Goal: Information Seeking & Learning: Learn about a topic

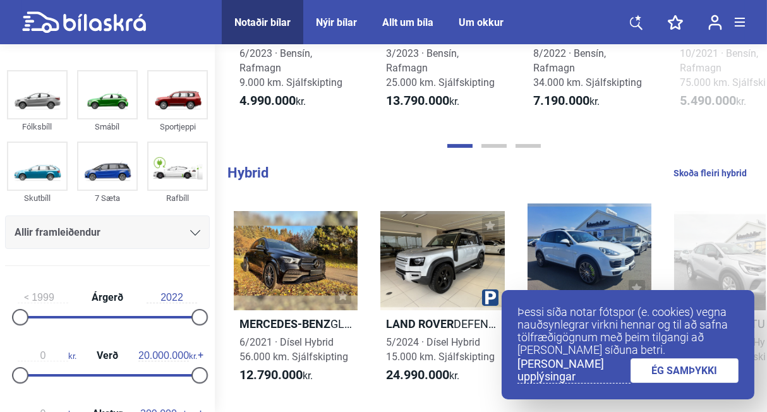
scroll to position [720, 0]
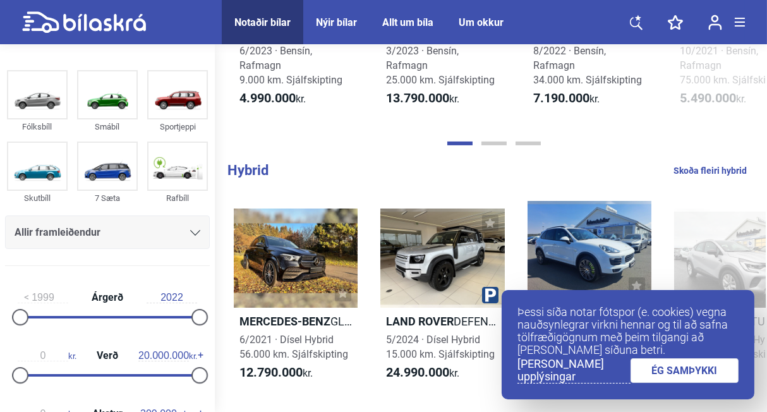
click at [701, 375] on link "ÉG SAMÞYKKI" at bounding box center [685, 370] width 109 height 25
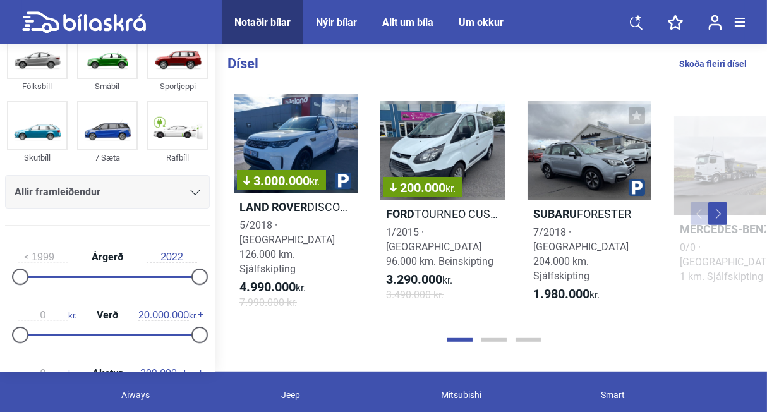
scroll to position [1399, 0]
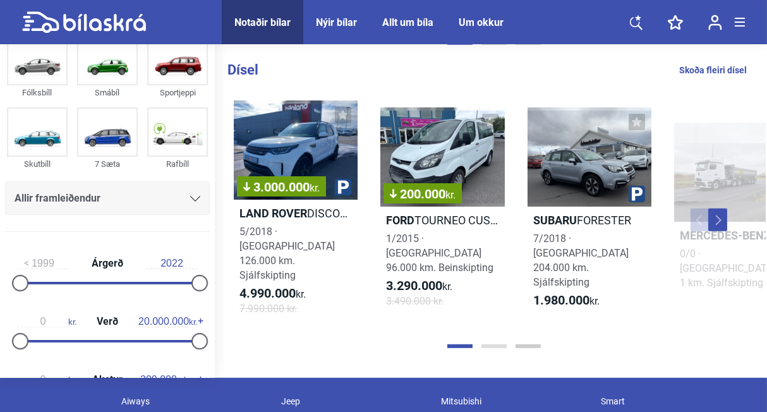
click at [501, 344] on button "Page 2" at bounding box center [493, 346] width 25 height 4
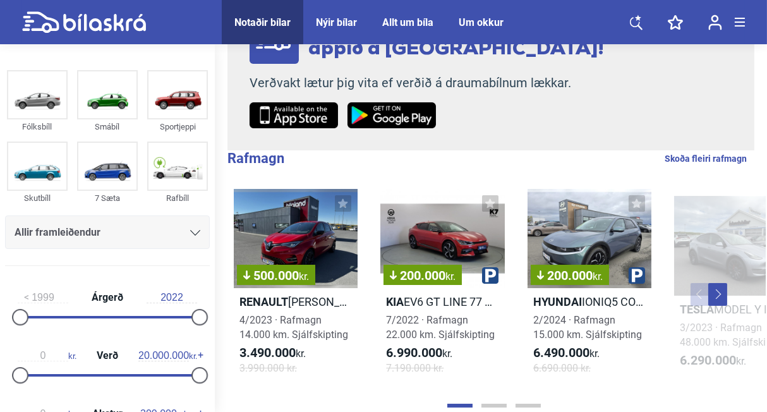
scroll to position [254, 0]
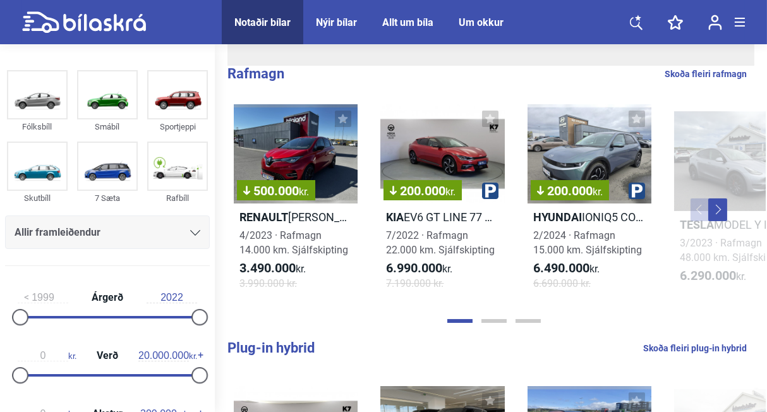
click at [718, 208] on button "Next" at bounding box center [717, 209] width 19 height 23
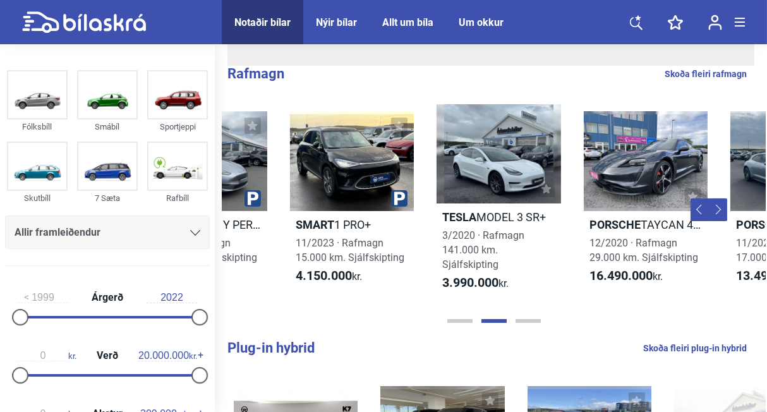
scroll to position [0, 543]
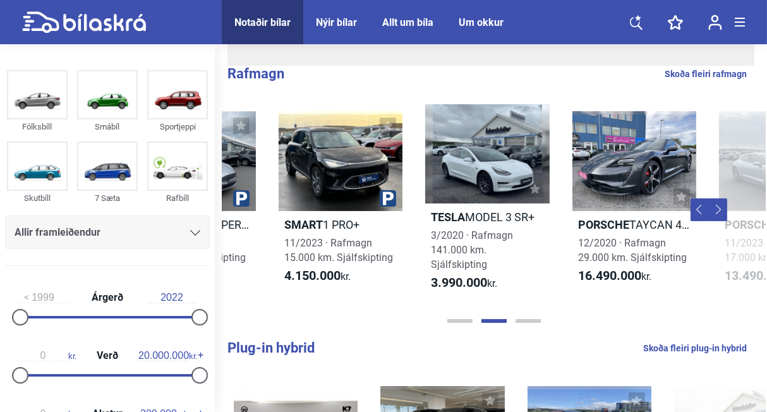
click at [719, 208] on button "Next" at bounding box center [717, 209] width 19 height 23
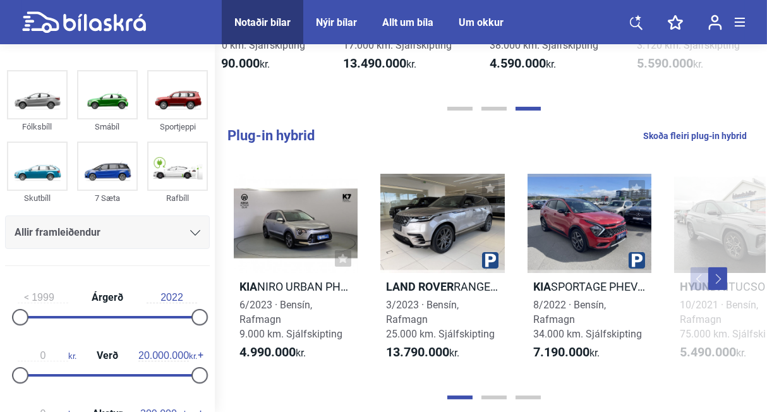
scroll to position [509, 0]
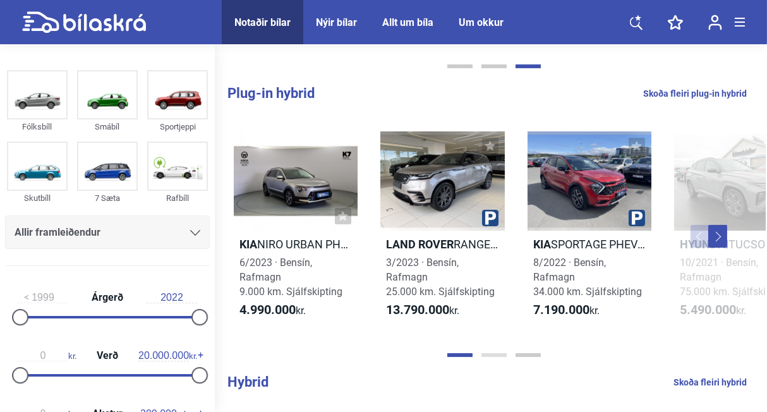
click at [498, 354] on button "Page 2" at bounding box center [493, 355] width 25 height 4
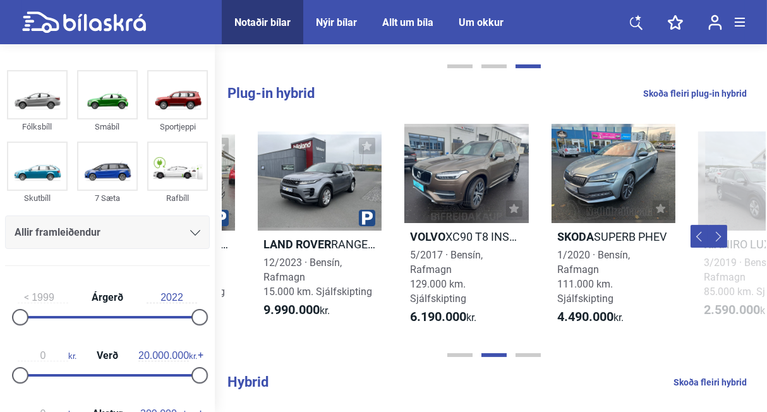
scroll to position [0, 587]
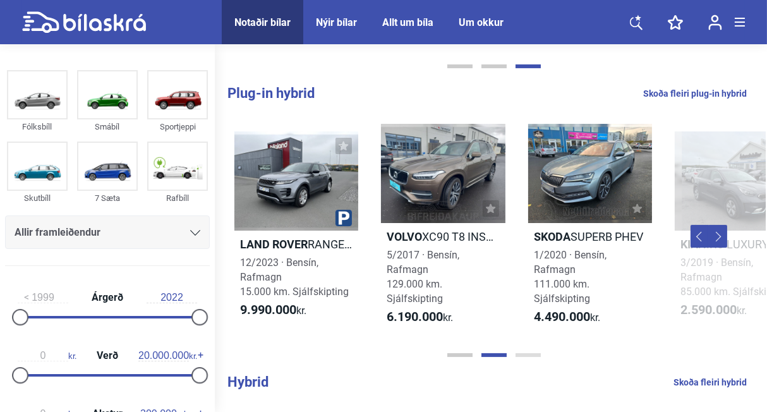
click at [529, 353] on button "Page 3" at bounding box center [528, 355] width 25 height 4
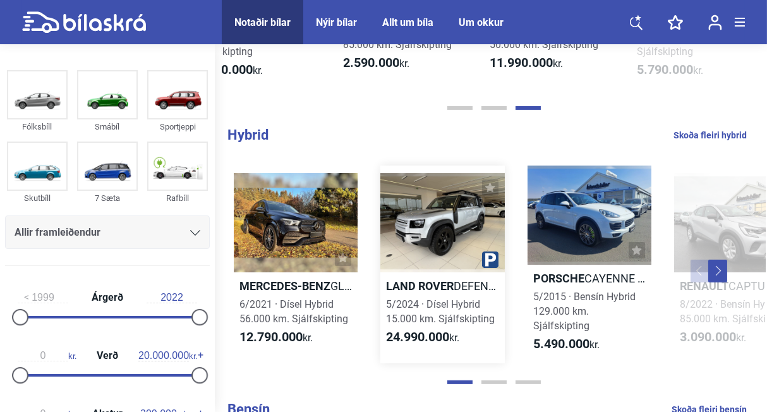
scroll to position [763, 0]
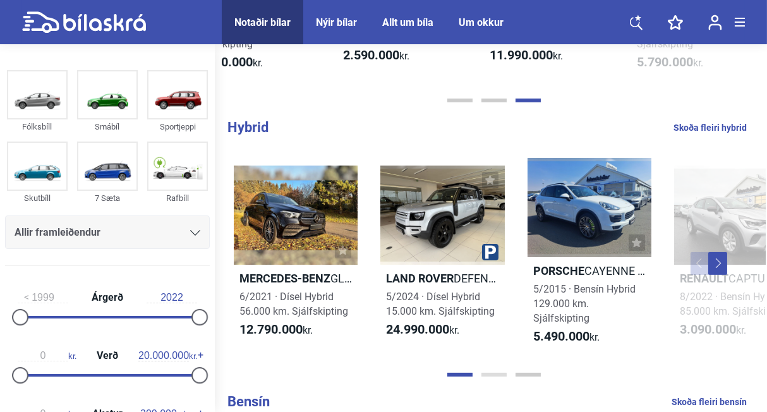
click at [493, 375] on button "Page 2" at bounding box center [493, 375] width 25 height 4
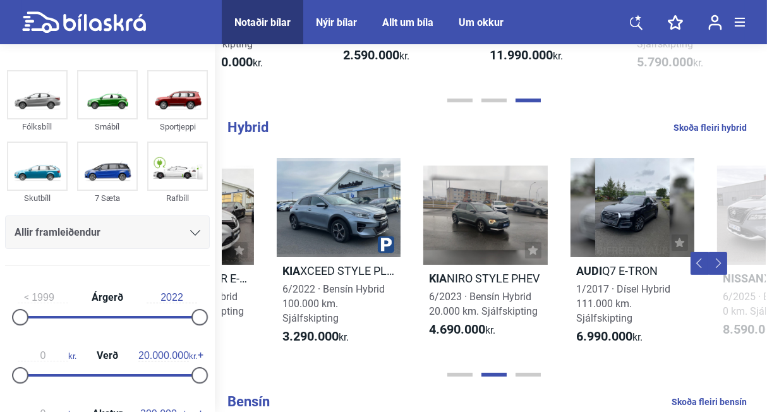
scroll to position [0, 587]
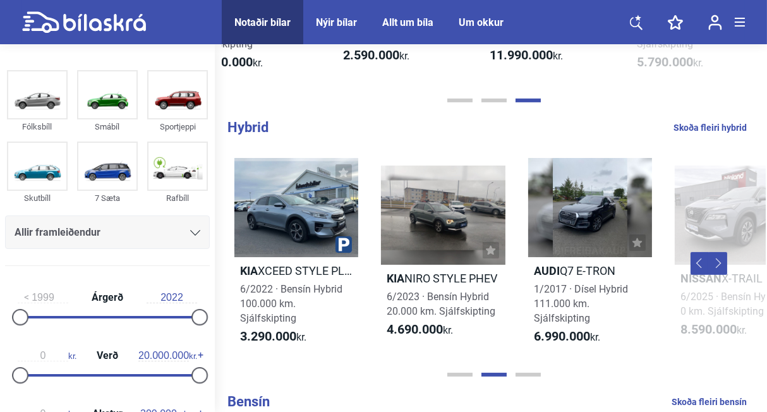
click at [497, 372] on div at bounding box center [493, 374] width 543 height 13
click at [521, 375] on button "Page 3" at bounding box center [528, 375] width 25 height 4
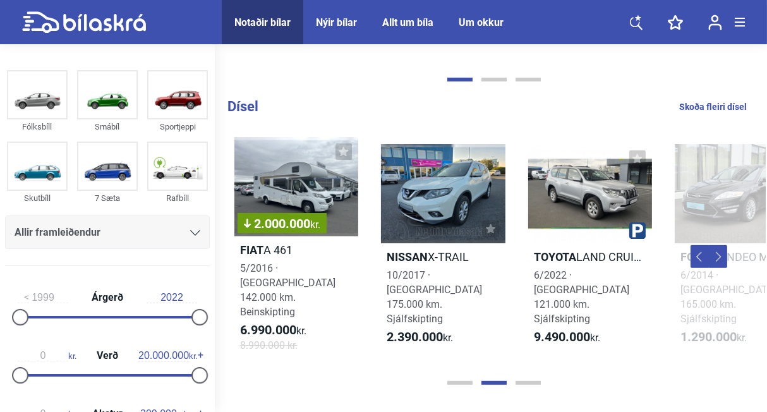
scroll to position [1356, 0]
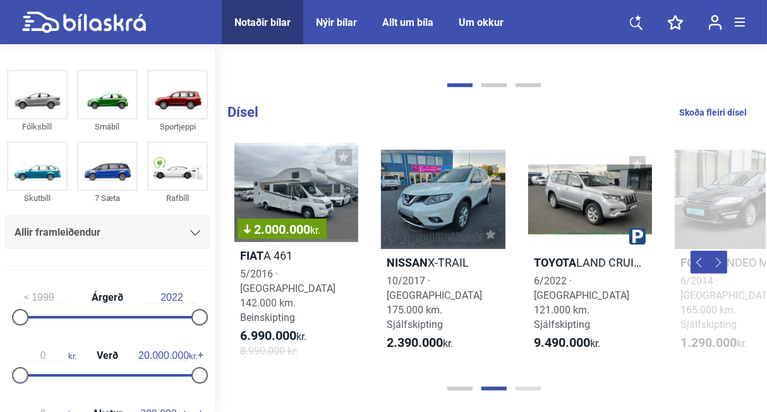
click at [529, 387] on button "Page 3" at bounding box center [528, 389] width 25 height 4
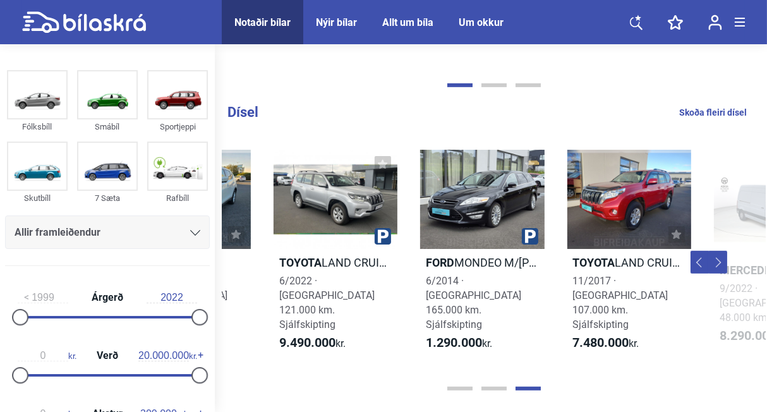
scroll to position [0, 924]
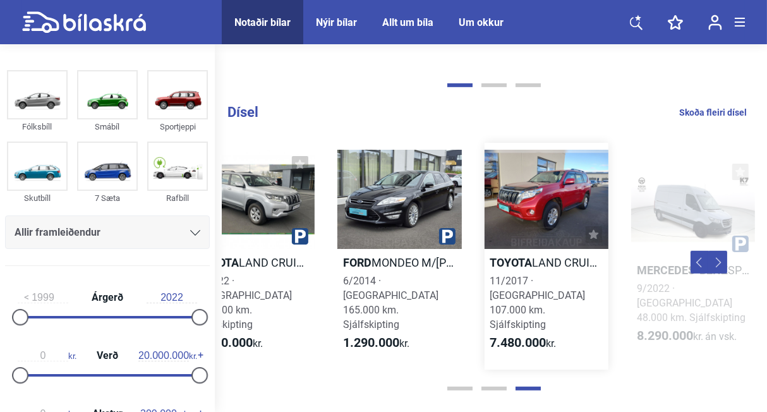
click at [552, 212] on div at bounding box center [547, 199] width 124 height 99
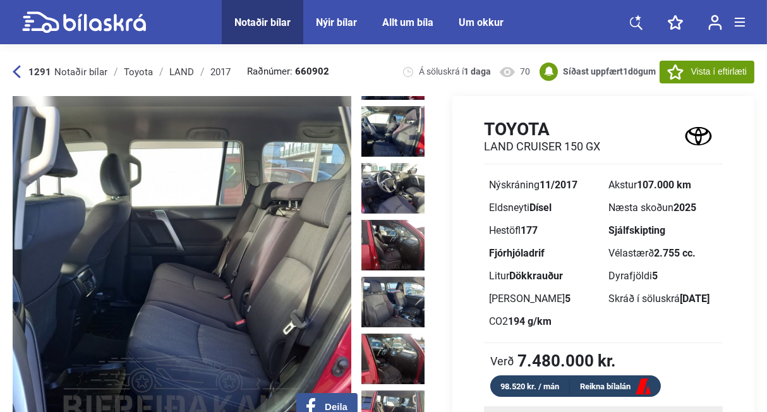
scroll to position [1784, 0]
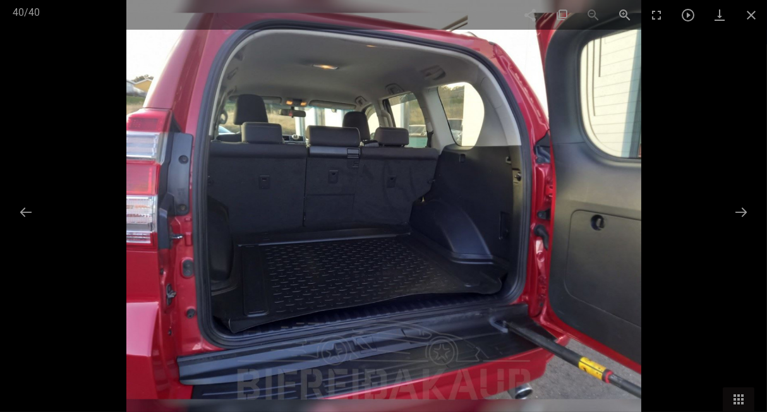
scroll to position [127, 0]
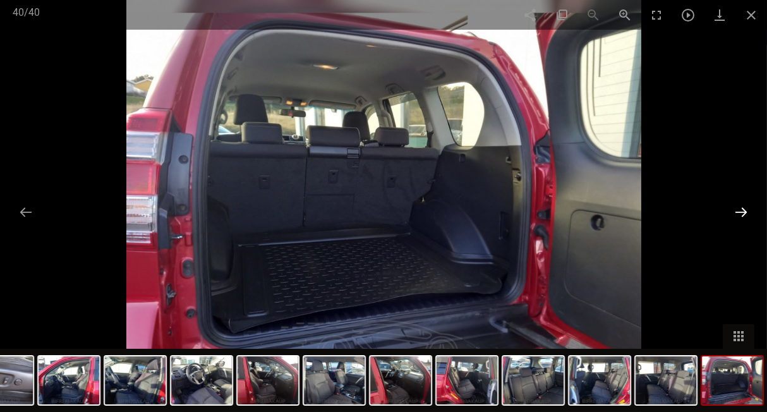
click at [741, 208] on button at bounding box center [741, 212] width 27 height 25
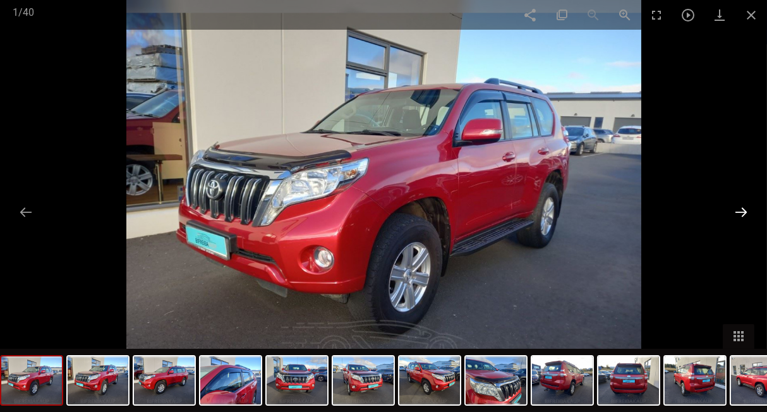
click at [741, 208] on button at bounding box center [741, 212] width 27 height 25
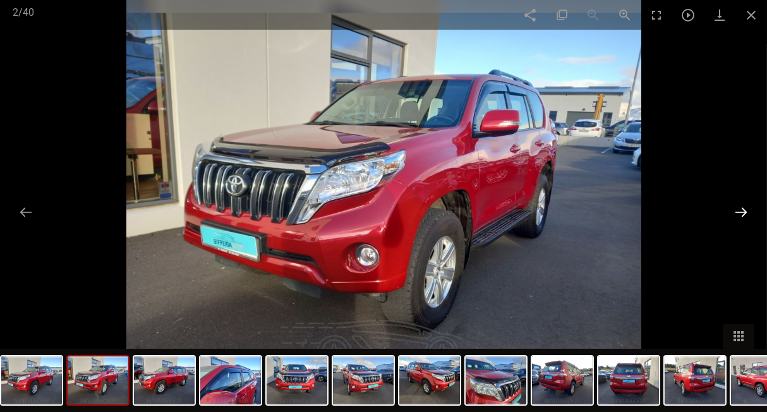
click at [741, 208] on button at bounding box center [741, 212] width 27 height 25
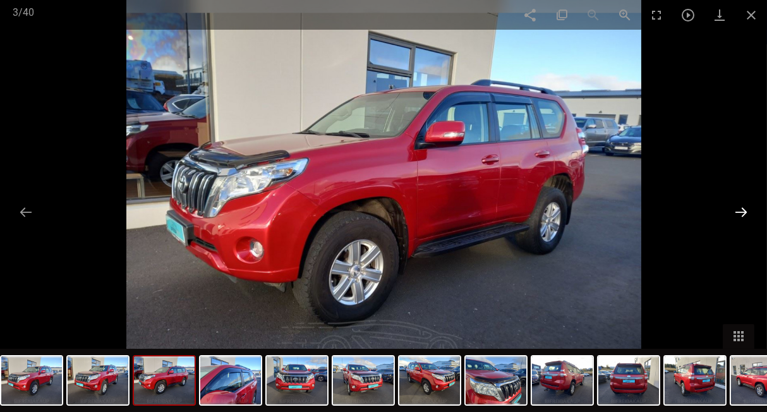
click at [741, 208] on button at bounding box center [741, 212] width 27 height 25
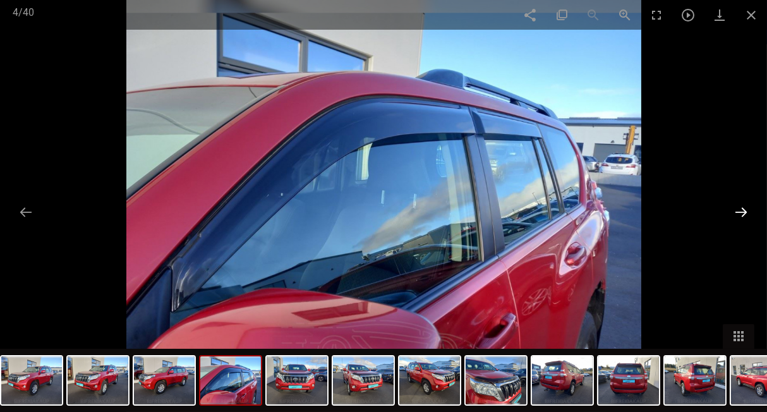
click at [741, 208] on button at bounding box center [741, 212] width 27 height 25
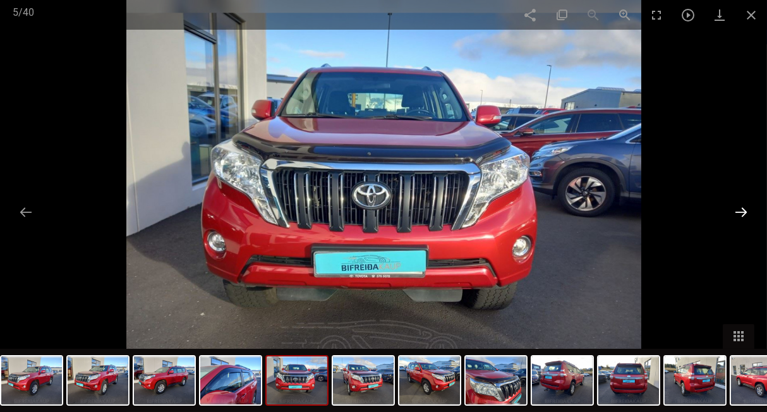
click at [735, 210] on button at bounding box center [741, 212] width 27 height 25
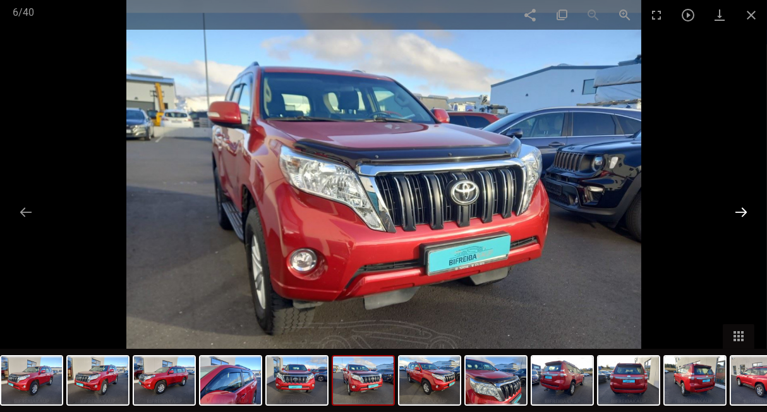
click at [735, 210] on button at bounding box center [741, 212] width 27 height 25
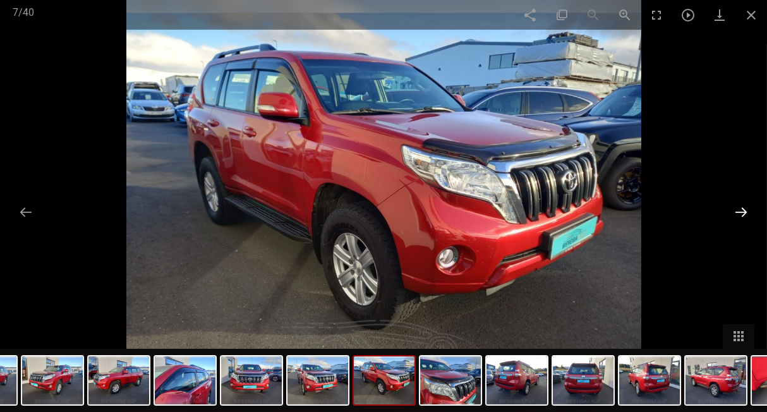
click at [735, 210] on button at bounding box center [741, 212] width 27 height 25
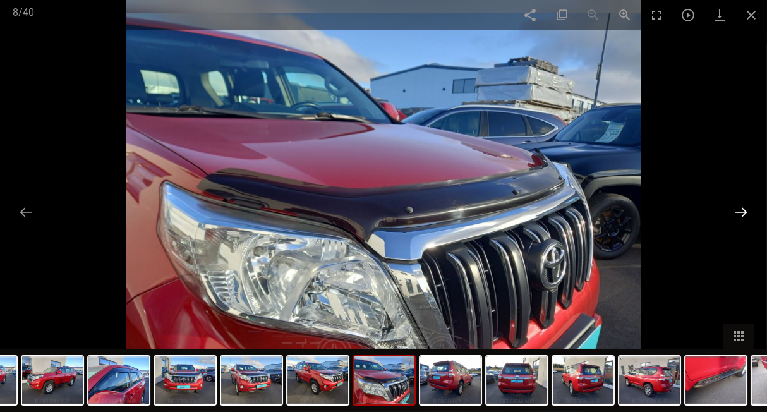
click at [735, 210] on button at bounding box center [741, 212] width 27 height 25
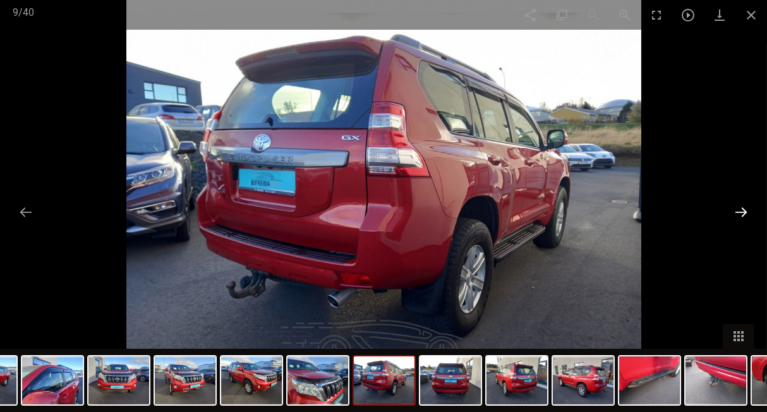
click at [735, 210] on button at bounding box center [741, 212] width 27 height 25
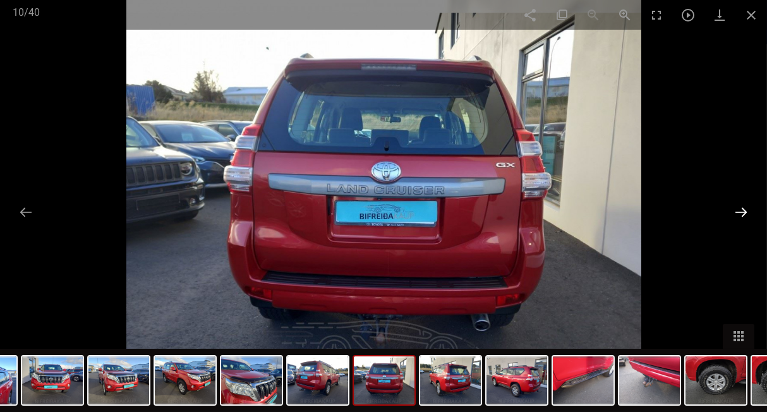
click at [735, 210] on button at bounding box center [741, 212] width 27 height 25
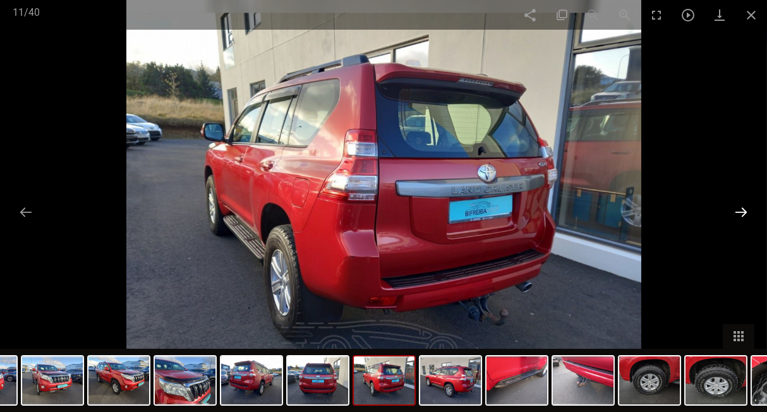
click at [734, 210] on button at bounding box center [741, 212] width 27 height 25
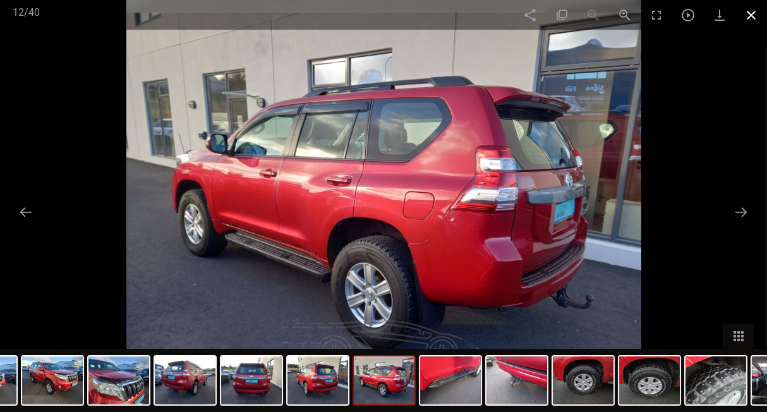
click at [744, 16] on span at bounding box center [751, 15] width 32 height 30
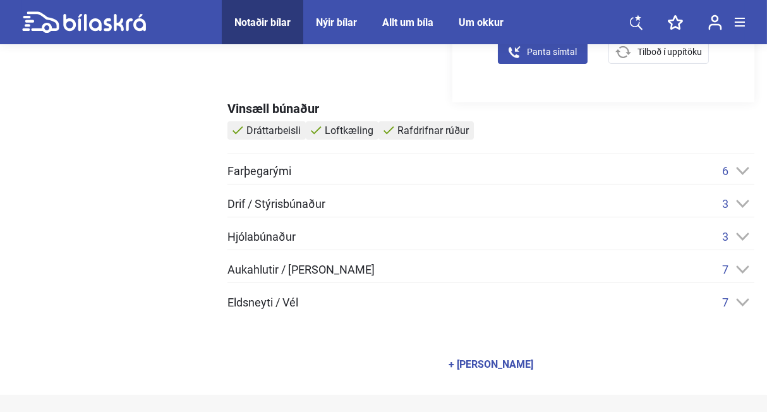
scroll to position [509, 0]
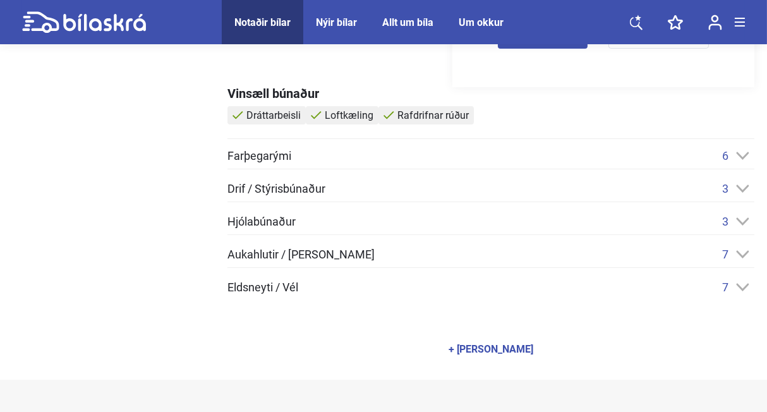
click at [744, 287] on icon at bounding box center [743, 288] width 13 height 8
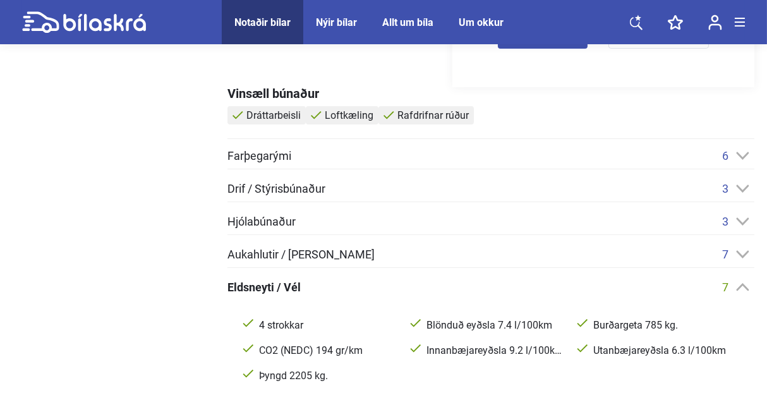
click at [740, 155] on icon at bounding box center [742, 156] width 13 height 8
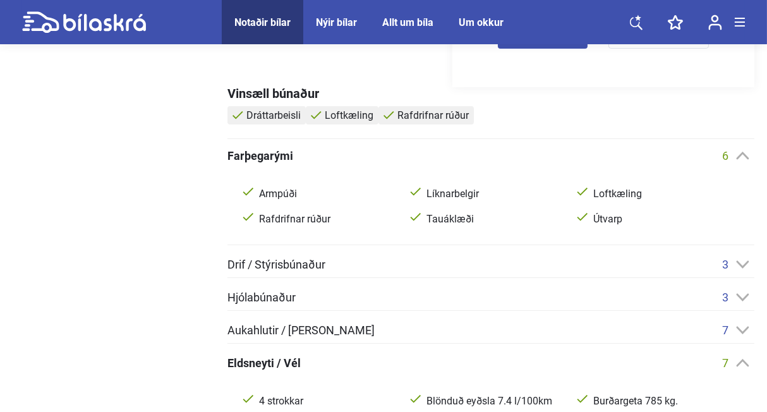
click at [739, 157] on icon at bounding box center [742, 156] width 13 height 8
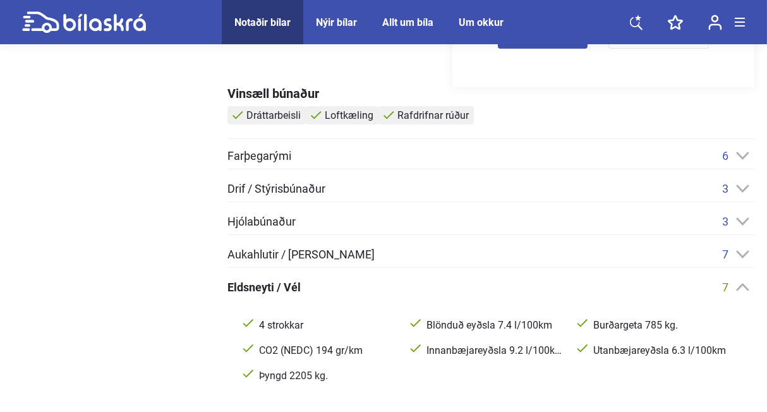
click at [740, 184] on icon at bounding box center [742, 188] width 13 height 8
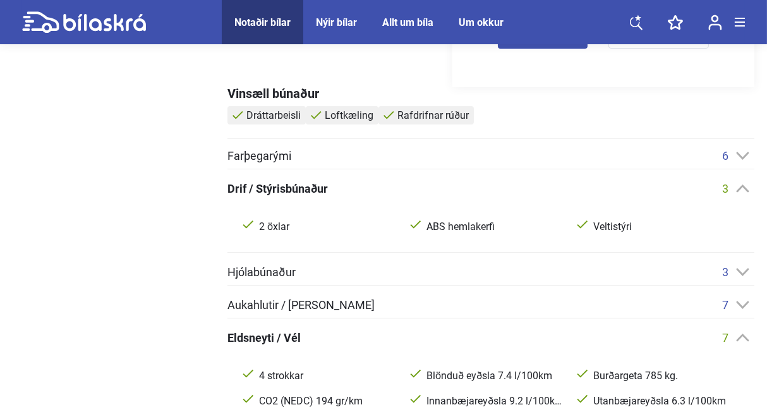
click at [740, 184] on icon at bounding box center [742, 188] width 13 height 8
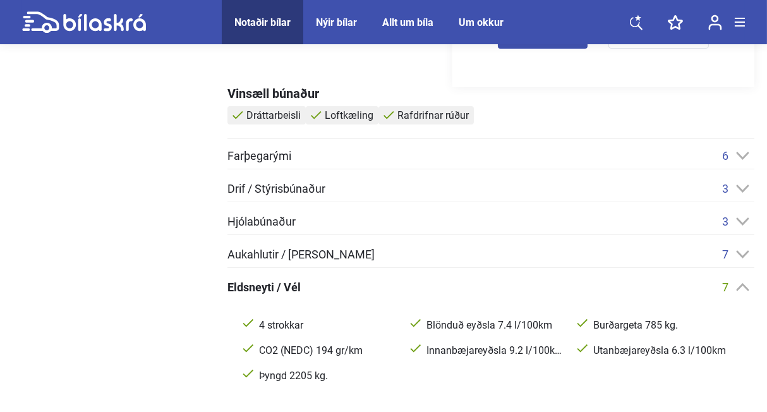
click at [742, 222] on icon at bounding box center [743, 222] width 13 height 8
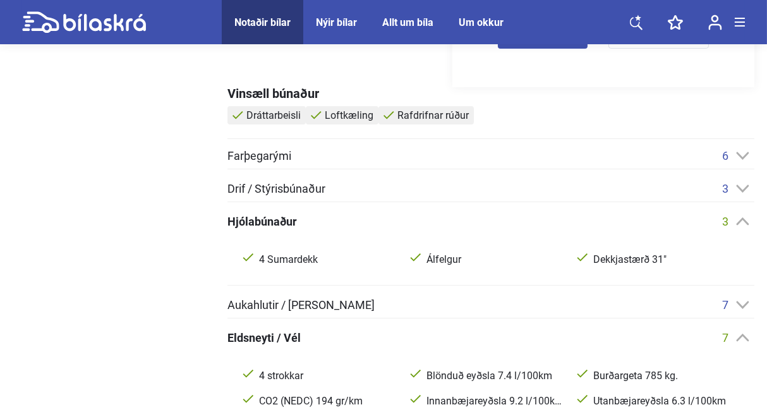
click at [742, 222] on icon at bounding box center [742, 221] width 13 height 8
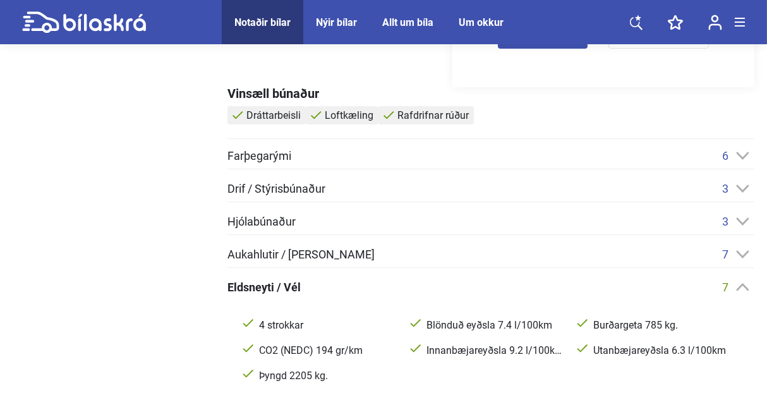
click at [740, 254] on icon at bounding box center [743, 255] width 13 height 8
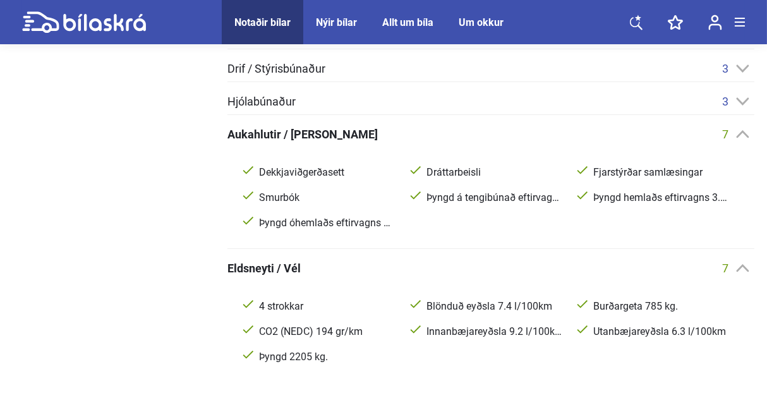
scroll to position [636, 0]
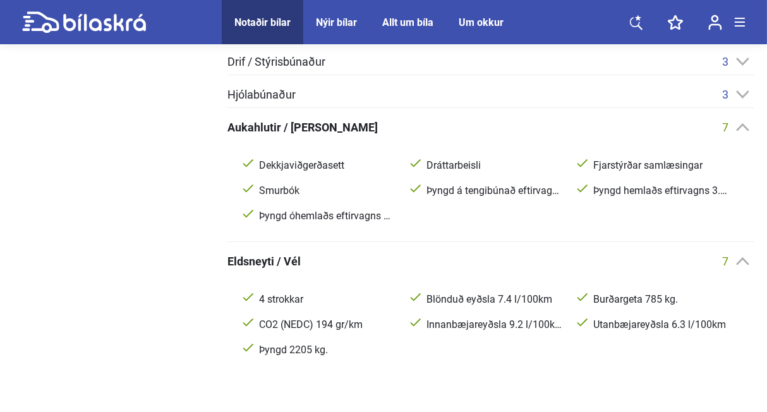
click at [744, 257] on icon at bounding box center [743, 261] width 13 height 8
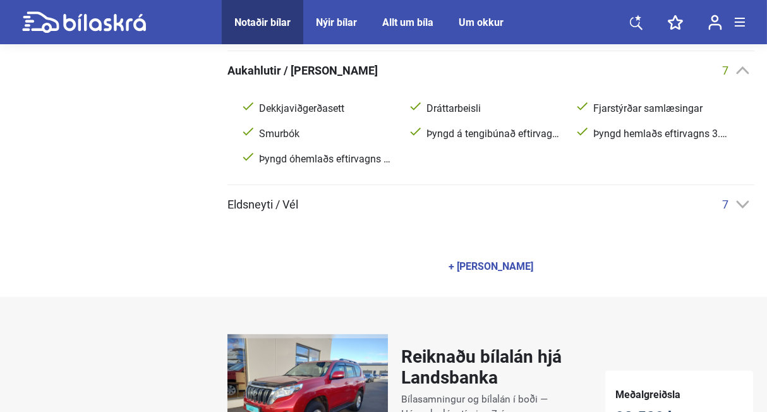
scroll to position [720, 0]
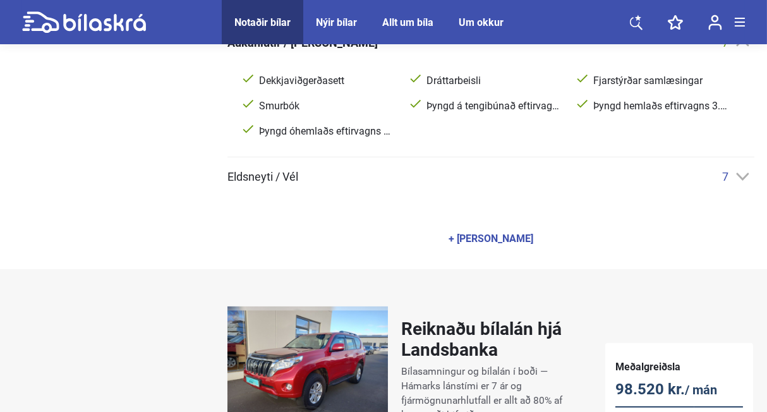
click at [740, 172] on icon at bounding box center [742, 176] width 13 height 8
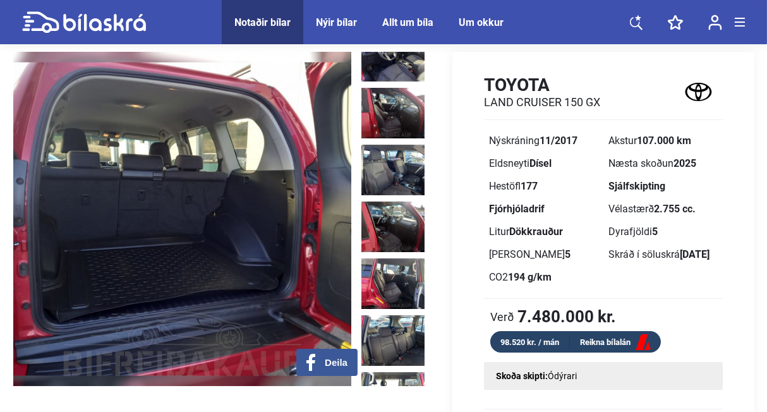
scroll to position [0, 0]
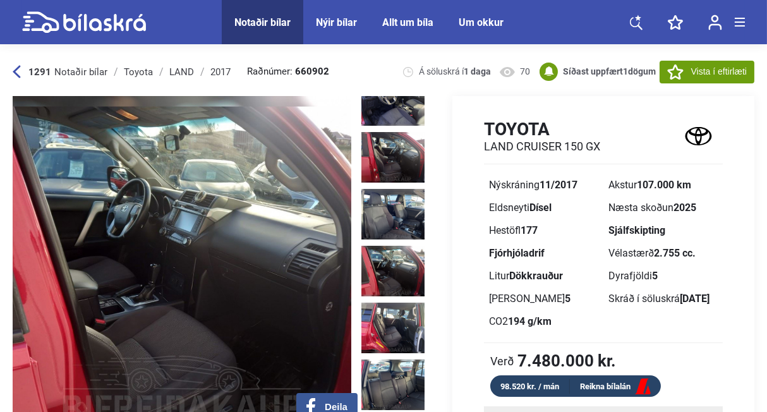
click at [251, 22] on div "Notaðir bílar" at bounding box center [262, 22] width 56 height 12
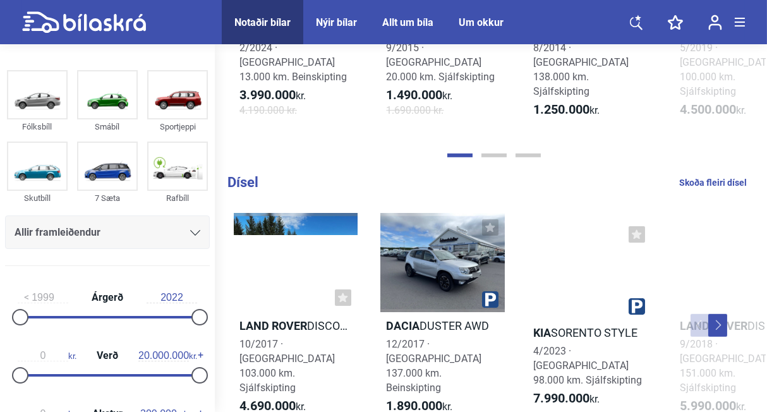
scroll to position [1356, 0]
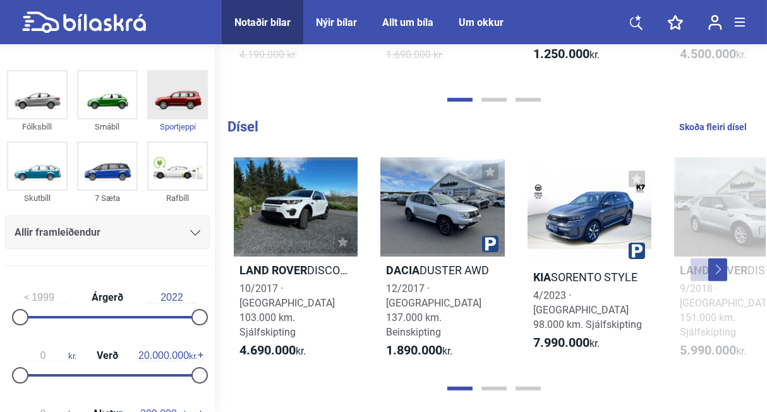
click at [180, 77] on img at bounding box center [177, 94] width 58 height 47
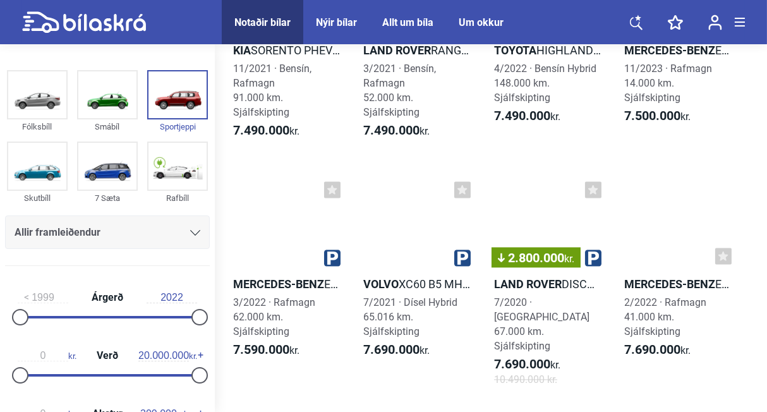
scroll to position [12712, 0]
